Goal: Task Accomplishment & Management: Manage account settings

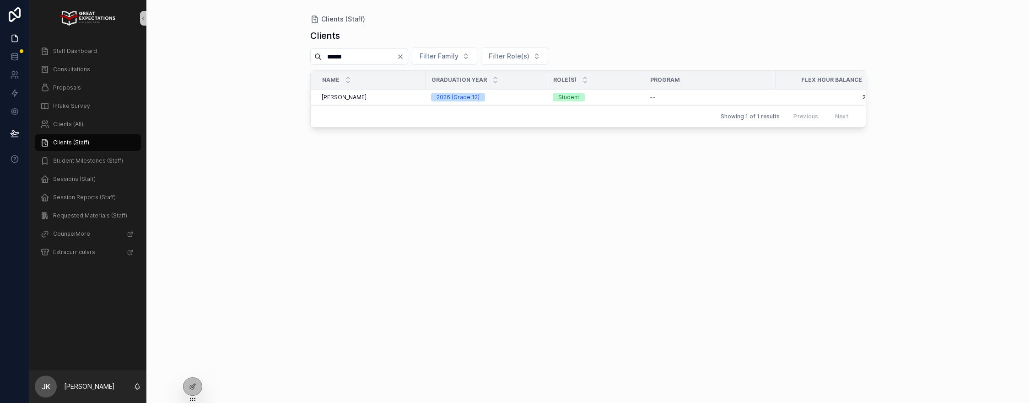
scroll to position [0, 118]
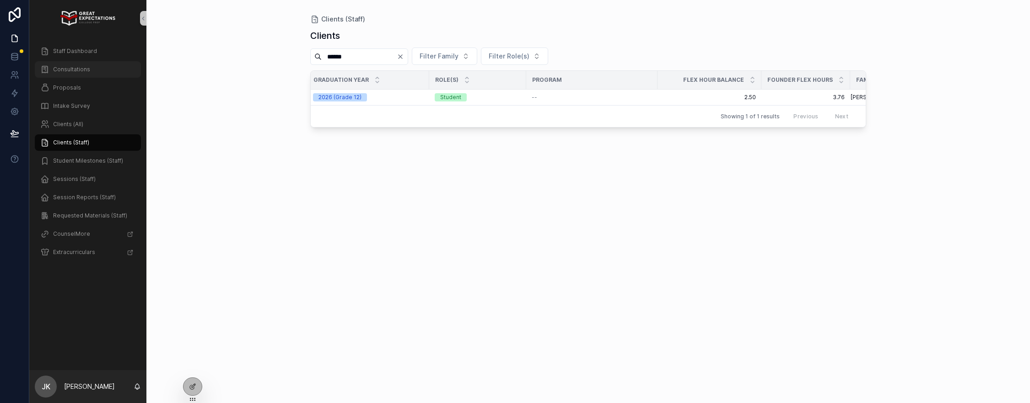
click at [76, 74] on div "Consultations" at bounding box center [87, 69] width 95 height 15
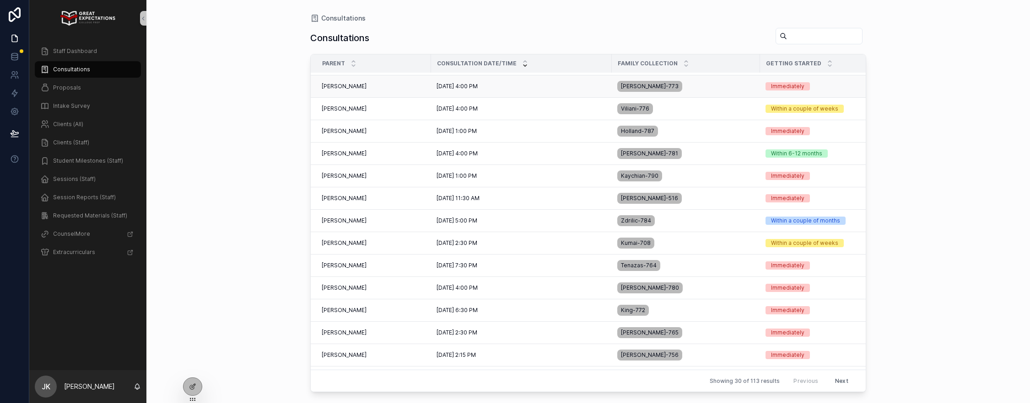
scroll to position [201, 0]
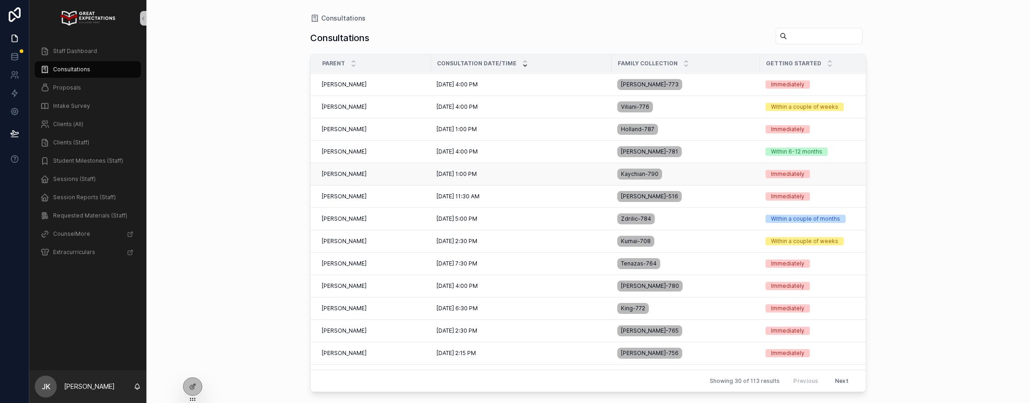
click at [354, 175] on span "[PERSON_NAME]" at bounding box center [344, 174] width 45 height 7
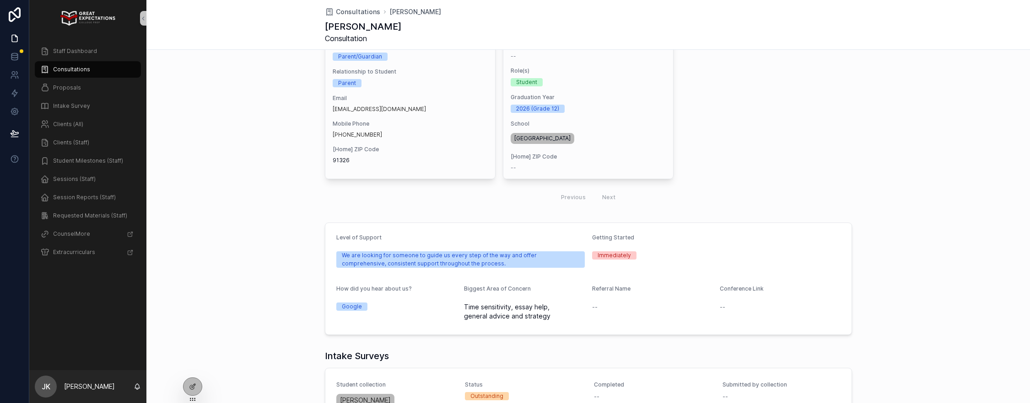
scroll to position [160, 0]
click at [70, 88] on span "Proposals" at bounding box center [67, 87] width 28 height 7
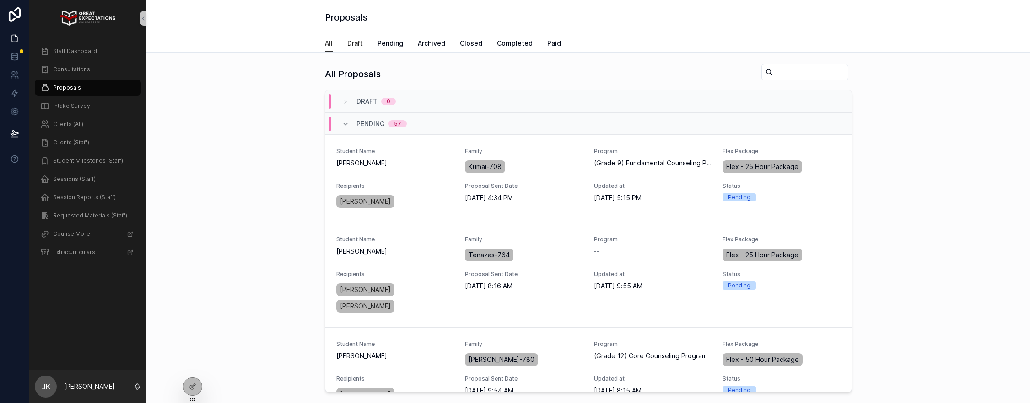
click at [353, 45] on span "Draft" at bounding box center [355, 43] width 16 height 9
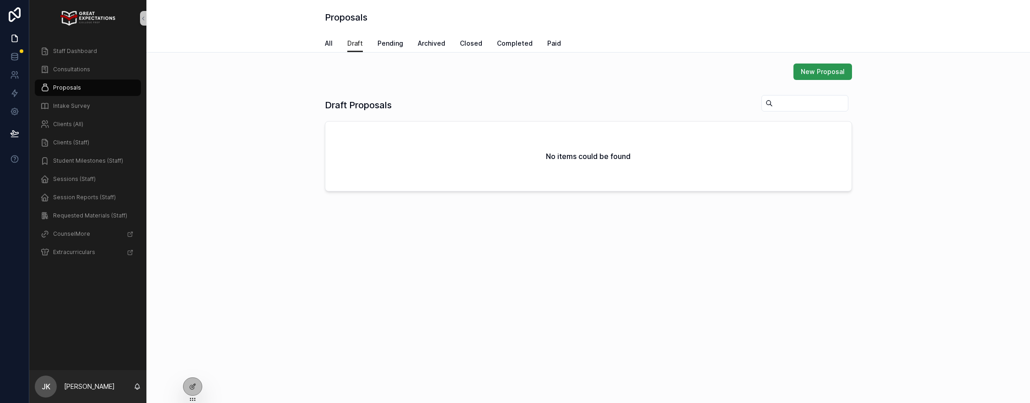
click at [814, 71] on span "New Proposal" at bounding box center [822, 71] width 44 height 9
click at [76, 67] on span "Consultations" at bounding box center [71, 69] width 37 height 7
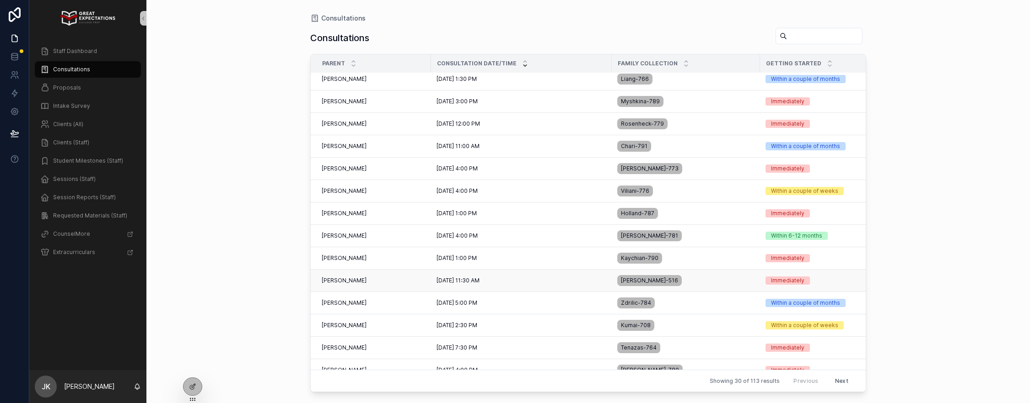
scroll to position [117, 0]
click at [365, 259] on div "[PERSON_NAME] [PERSON_NAME]" at bounding box center [374, 258] width 104 height 7
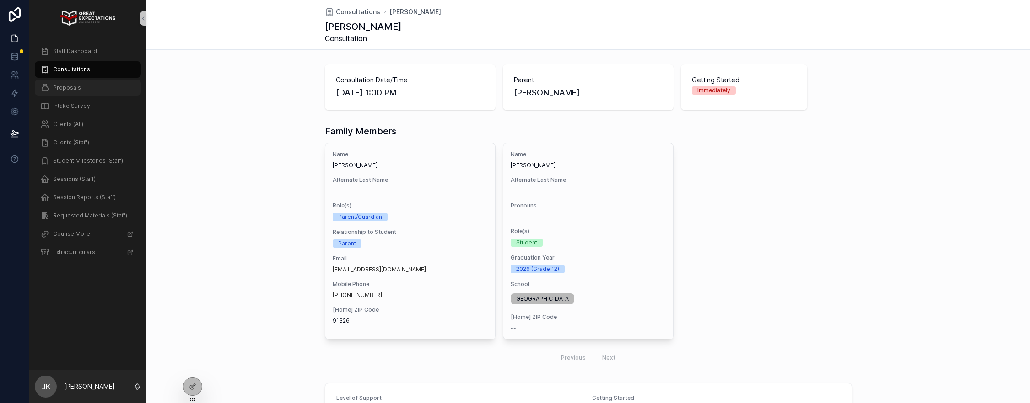
click at [75, 88] on span "Proposals" at bounding box center [67, 87] width 28 height 7
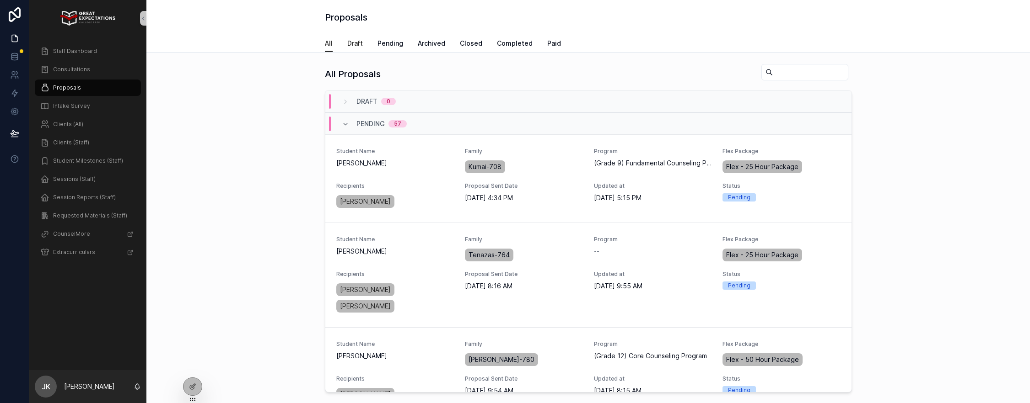
click at [350, 47] on span "Draft" at bounding box center [355, 43] width 16 height 9
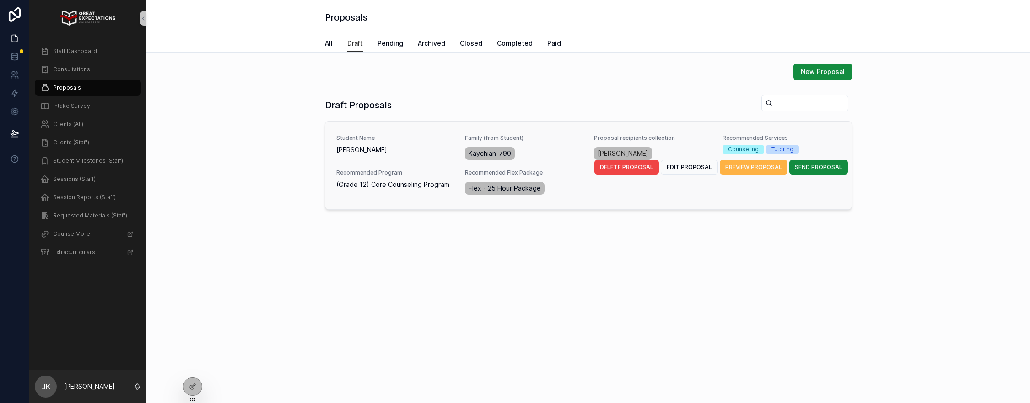
click at [759, 162] on button "PREVIEW PROPOSAL" at bounding box center [753, 167] width 68 height 15
click at [684, 162] on button "EDIT PROPOSAL" at bounding box center [688, 167] width 57 height 15
click at [693, 169] on span "EDIT PROPOSAL" at bounding box center [688, 167] width 45 height 7
click at [691, 167] on span "EDIT PROPOSAL" at bounding box center [688, 167] width 45 height 7
click at [751, 170] on span "PREVIEW PROPOSAL" at bounding box center [753, 167] width 57 height 7
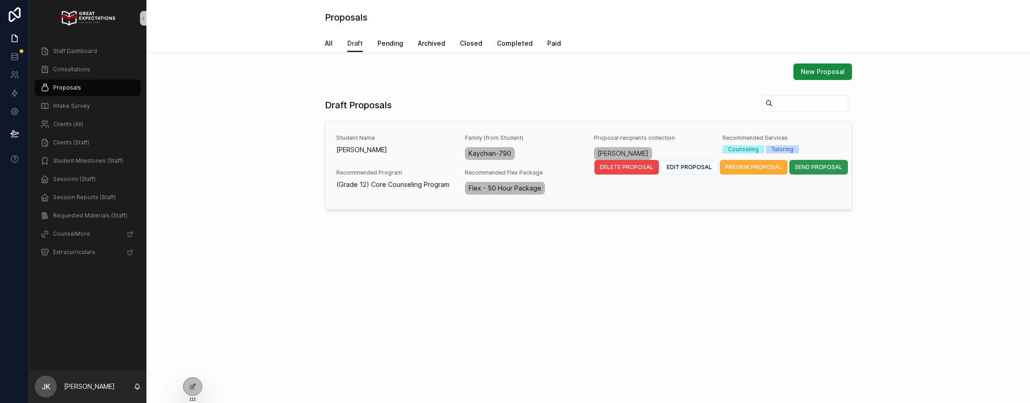
click at [809, 167] on span "SEND PROPOSAL" at bounding box center [819, 167] width 48 height 7
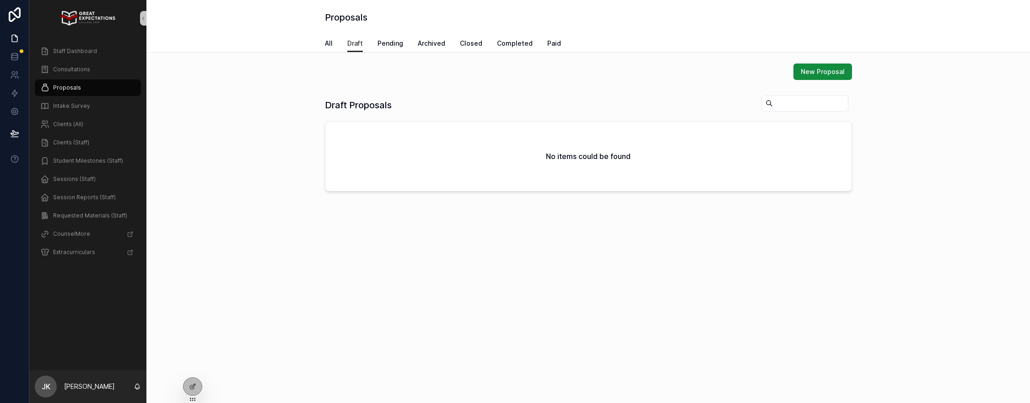
click at [73, 59] on div "Staff Dashboard" at bounding box center [87, 51] width 117 height 18
click at [73, 59] on link "Staff Dashboard" at bounding box center [88, 51] width 106 height 16
